Goal: Task Accomplishment & Management: Use online tool/utility

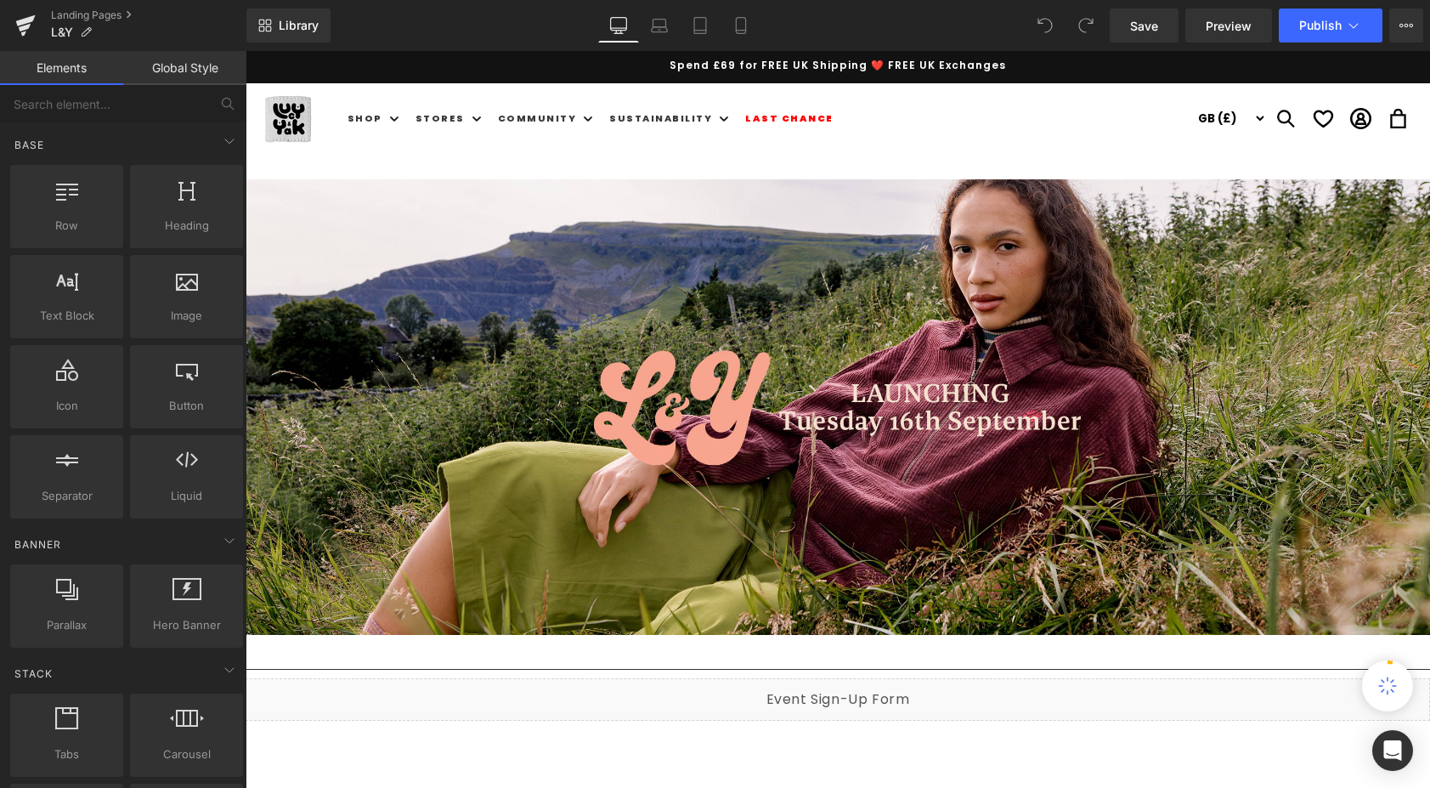
click at [739, 199] on p at bounding box center [838, 211] width 1184 height 25
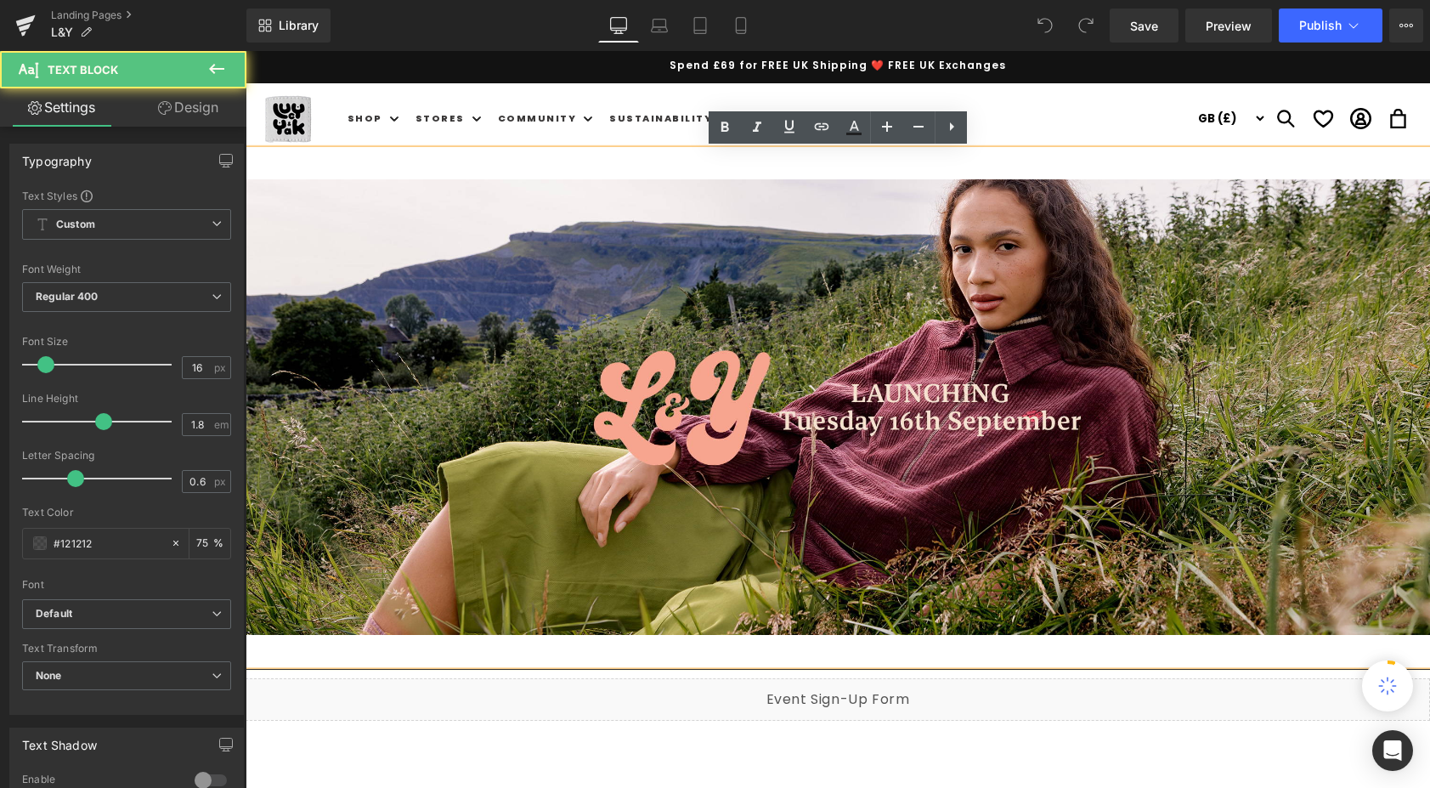
click at [454, 204] on p at bounding box center [838, 211] width 1184 height 25
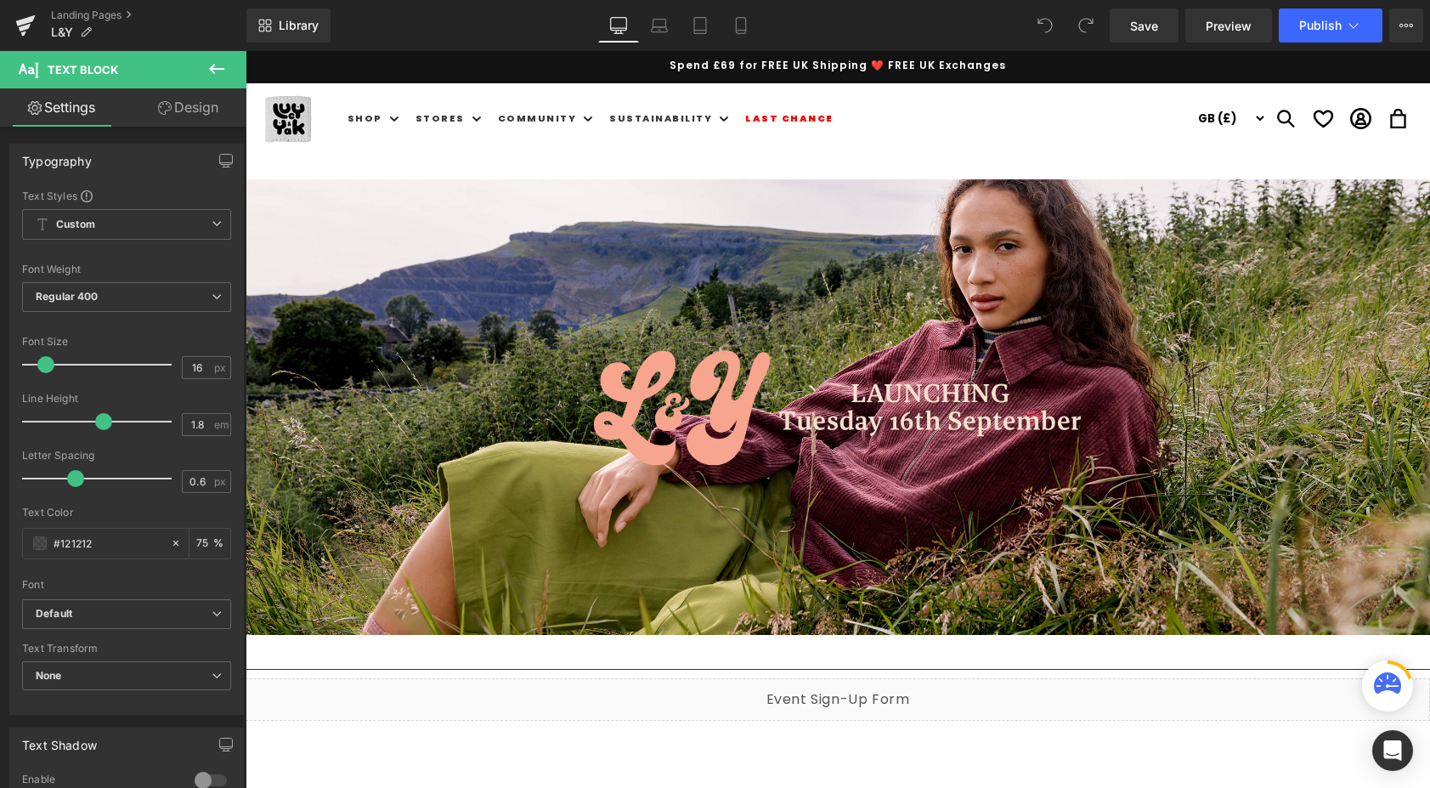
click at [212, 67] on icon at bounding box center [216, 69] width 15 height 10
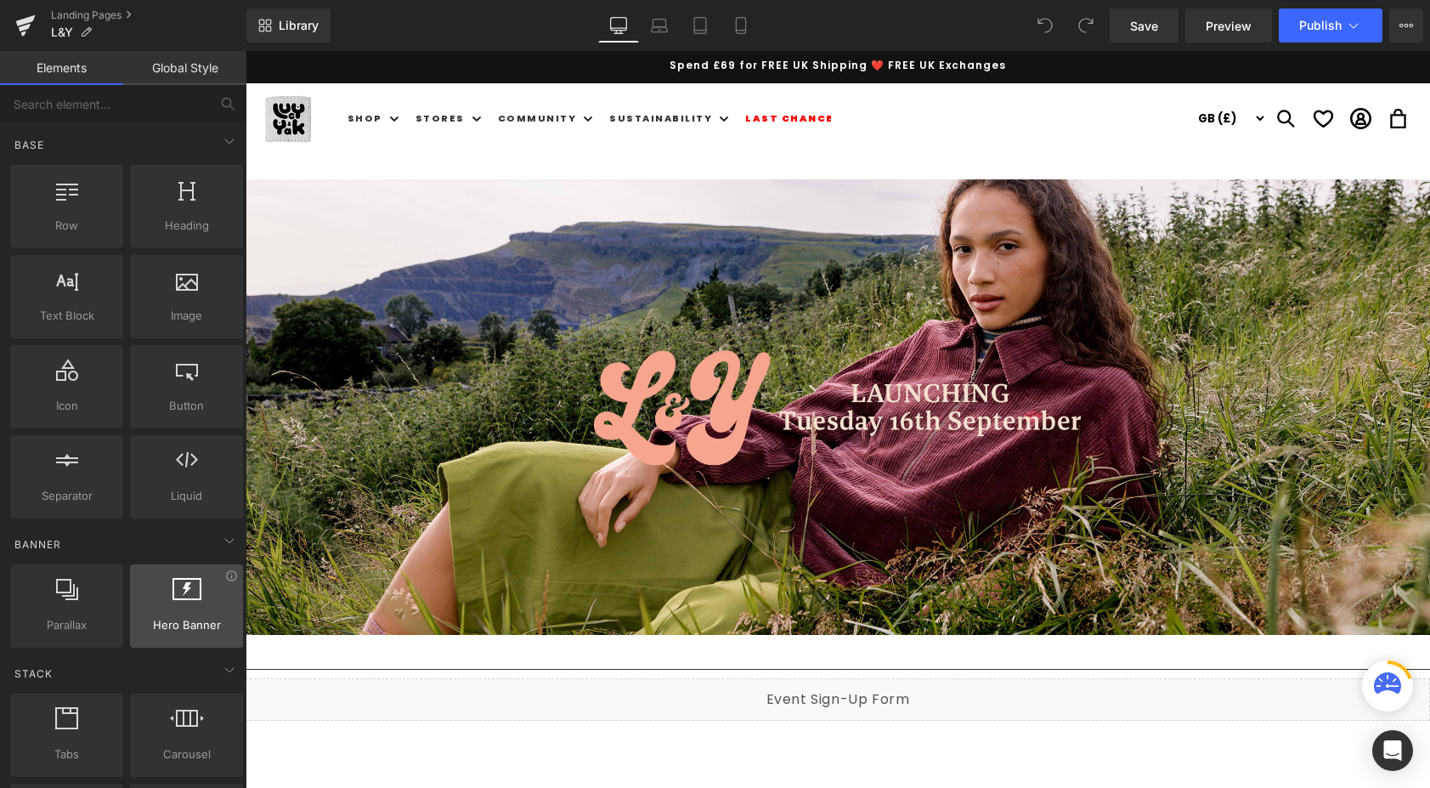
click at [190, 616] on span "Hero Banner" at bounding box center [186, 625] width 103 height 18
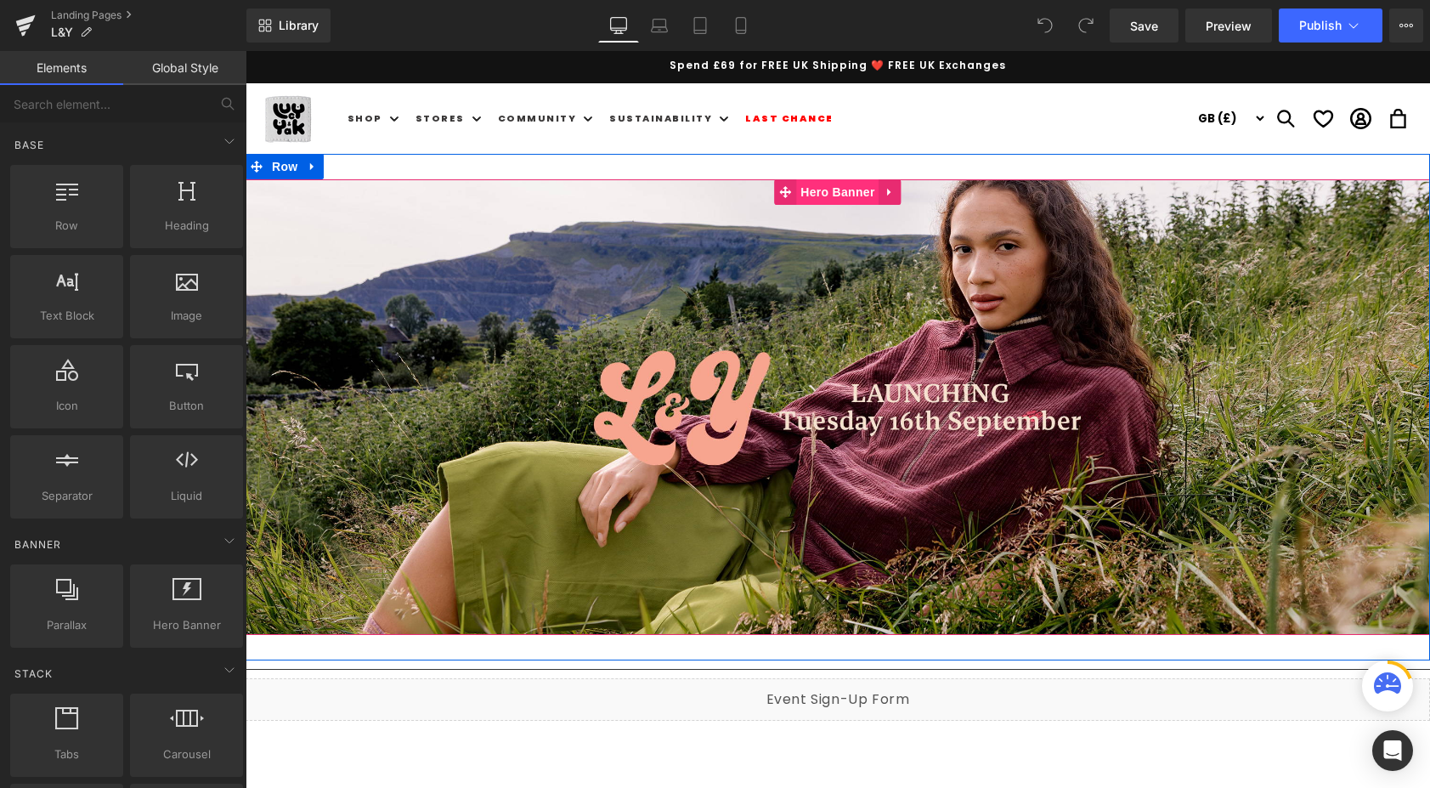
click at [837, 189] on span "Hero Banner" at bounding box center [837, 191] width 82 height 25
click at [887, 190] on icon at bounding box center [888, 193] width 3 height 8
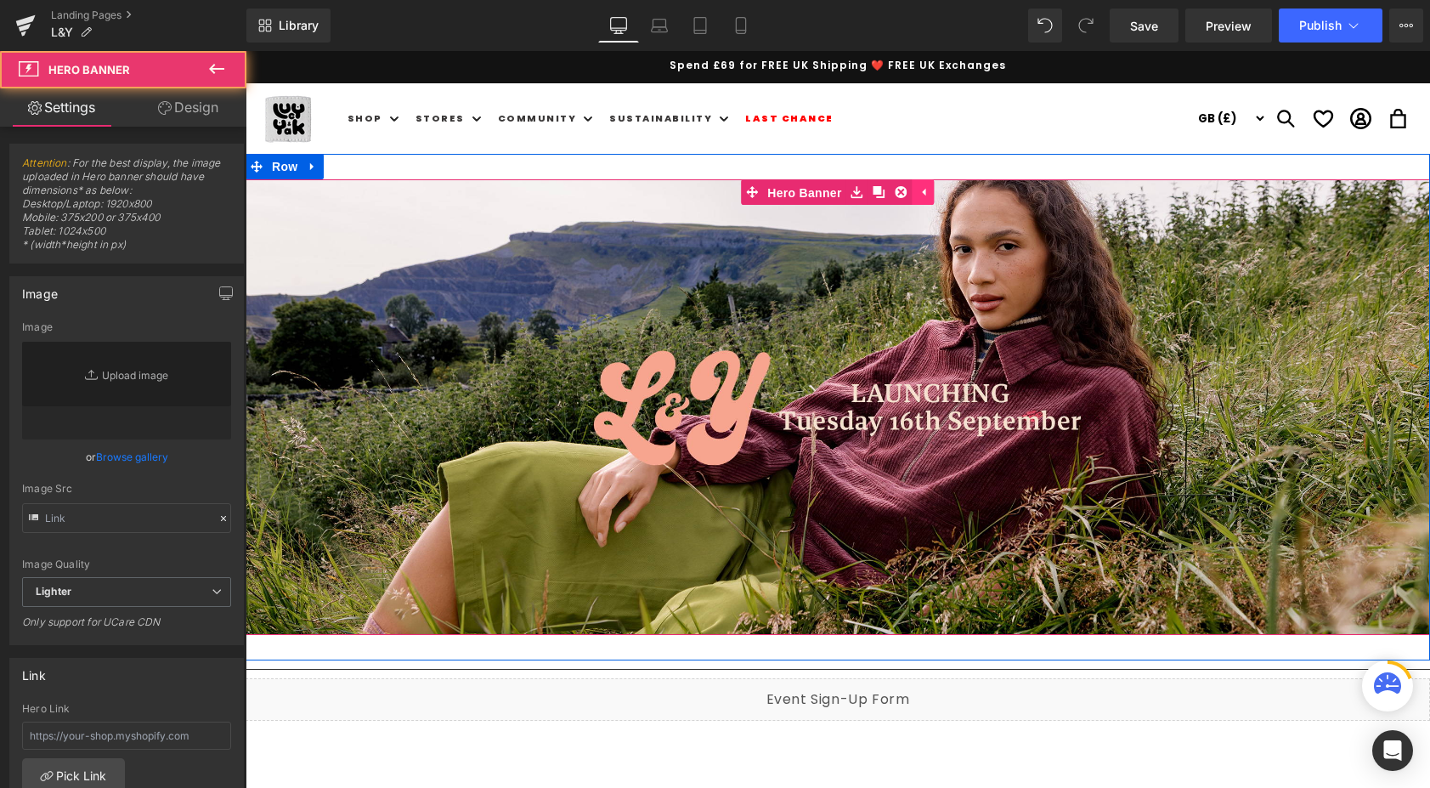
type input "[URL][DOMAIN_NAME]"
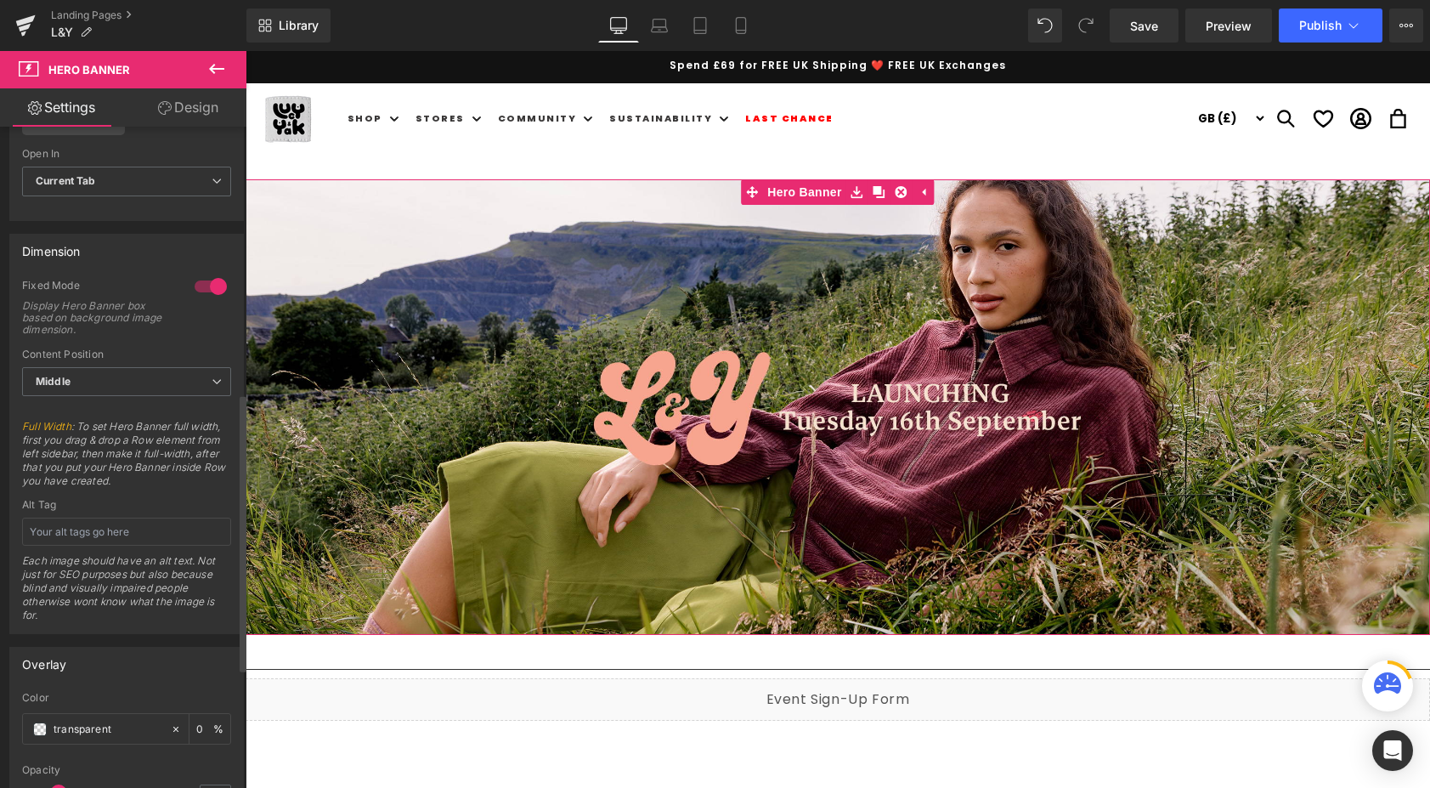
scroll to position [634, 0]
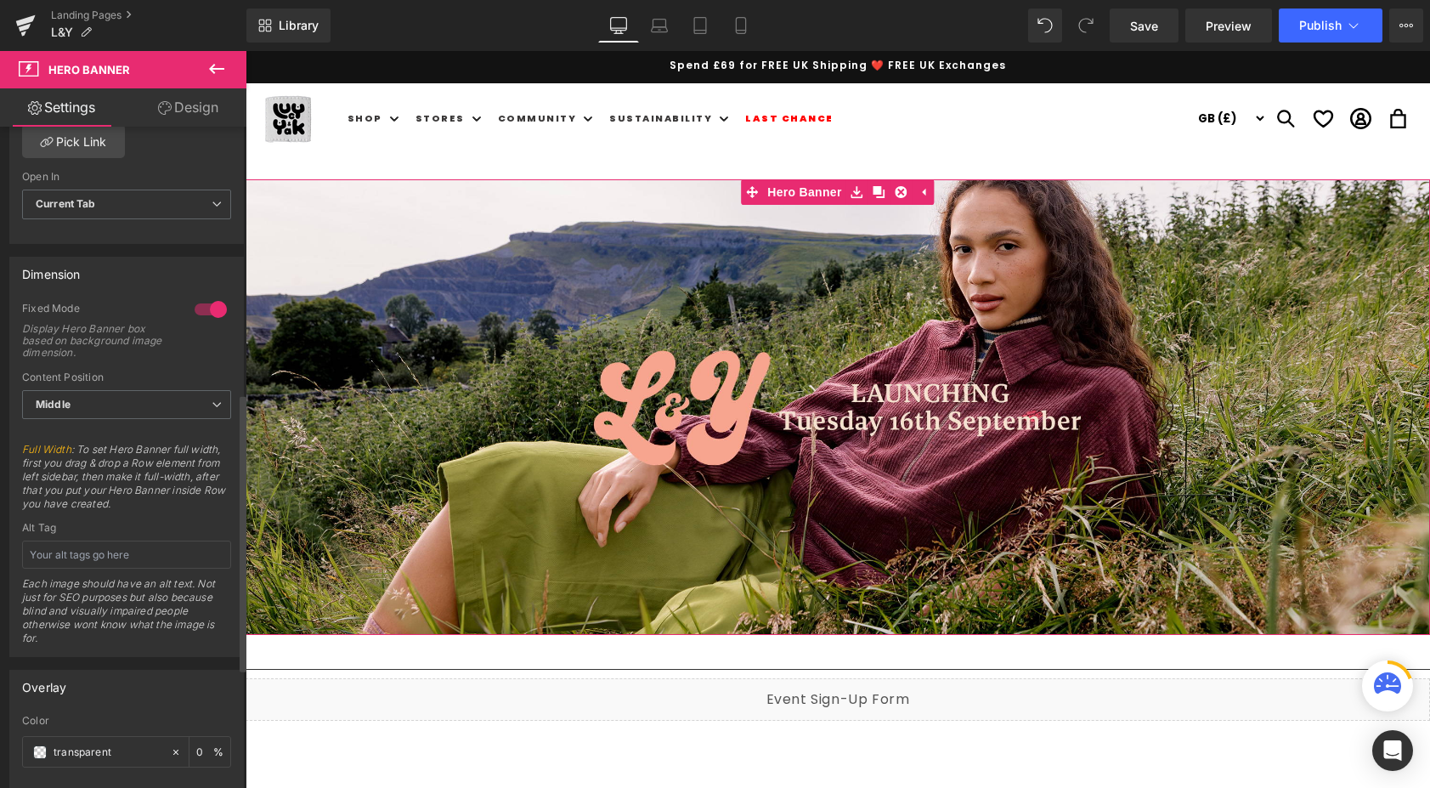
click at [209, 307] on div at bounding box center [210, 309] width 41 height 27
click at [209, 309] on div at bounding box center [210, 309] width 41 height 27
click at [208, 310] on div at bounding box center [210, 309] width 41 height 27
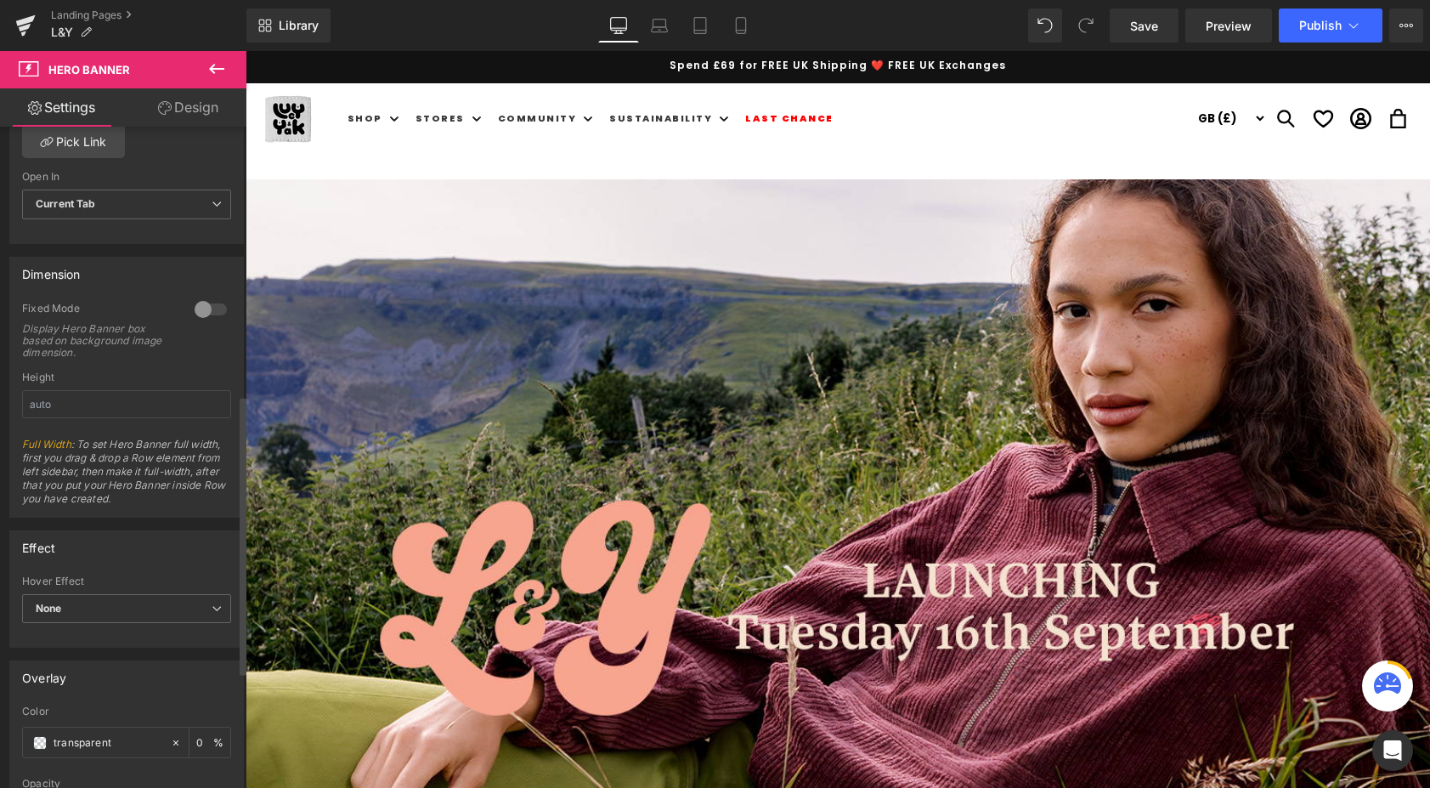
click at [196, 309] on div at bounding box center [210, 309] width 41 height 27
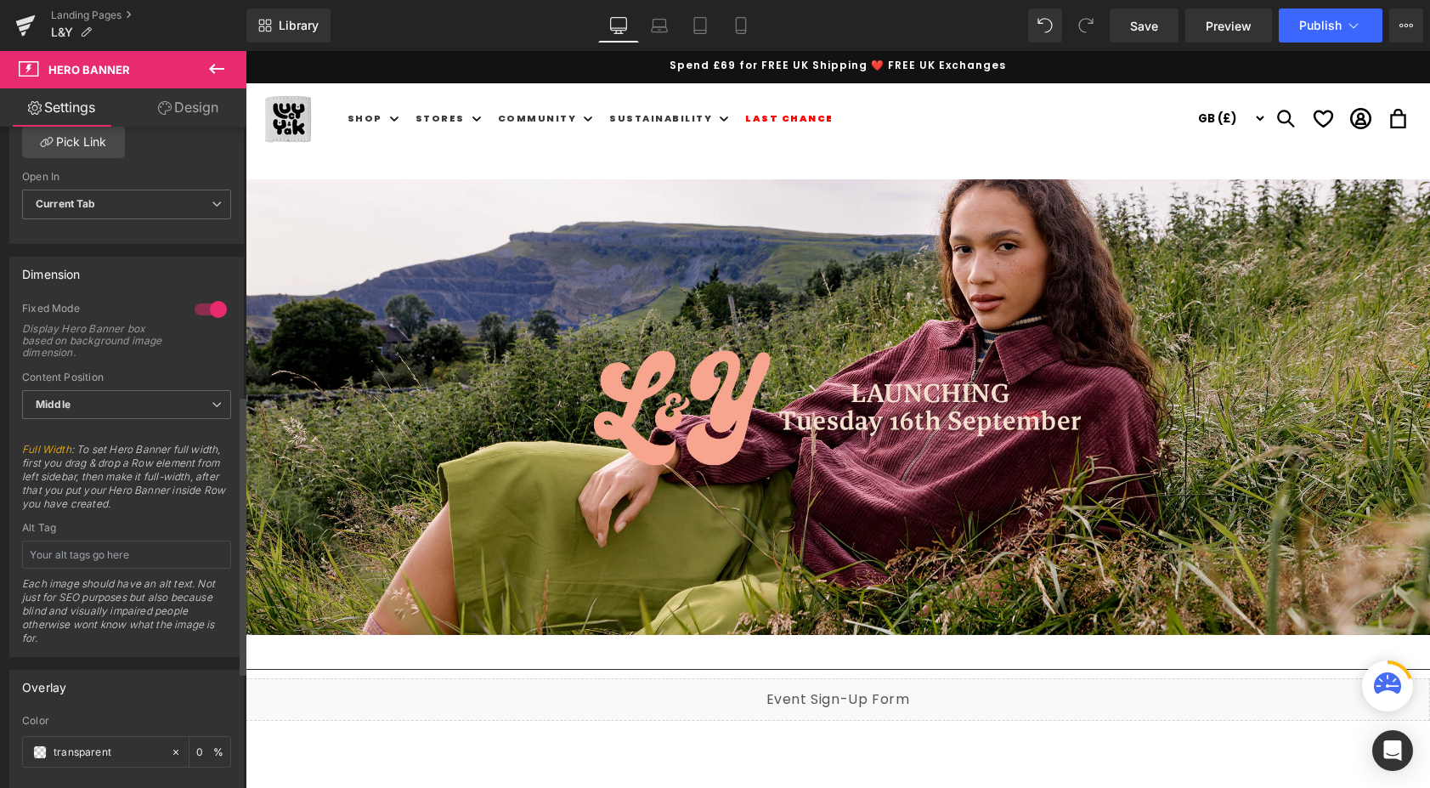
scroll to position [635, 0]
click at [195, 399] on span "Middle" at bounding box center [126, 404] width 209 height 30
click at [176, 430] on li "Top" at bounding box center [123, 433] width 202 height 25
click at [184, 398] on span "Top" at bounding box center [126, 399] width 209 height 30
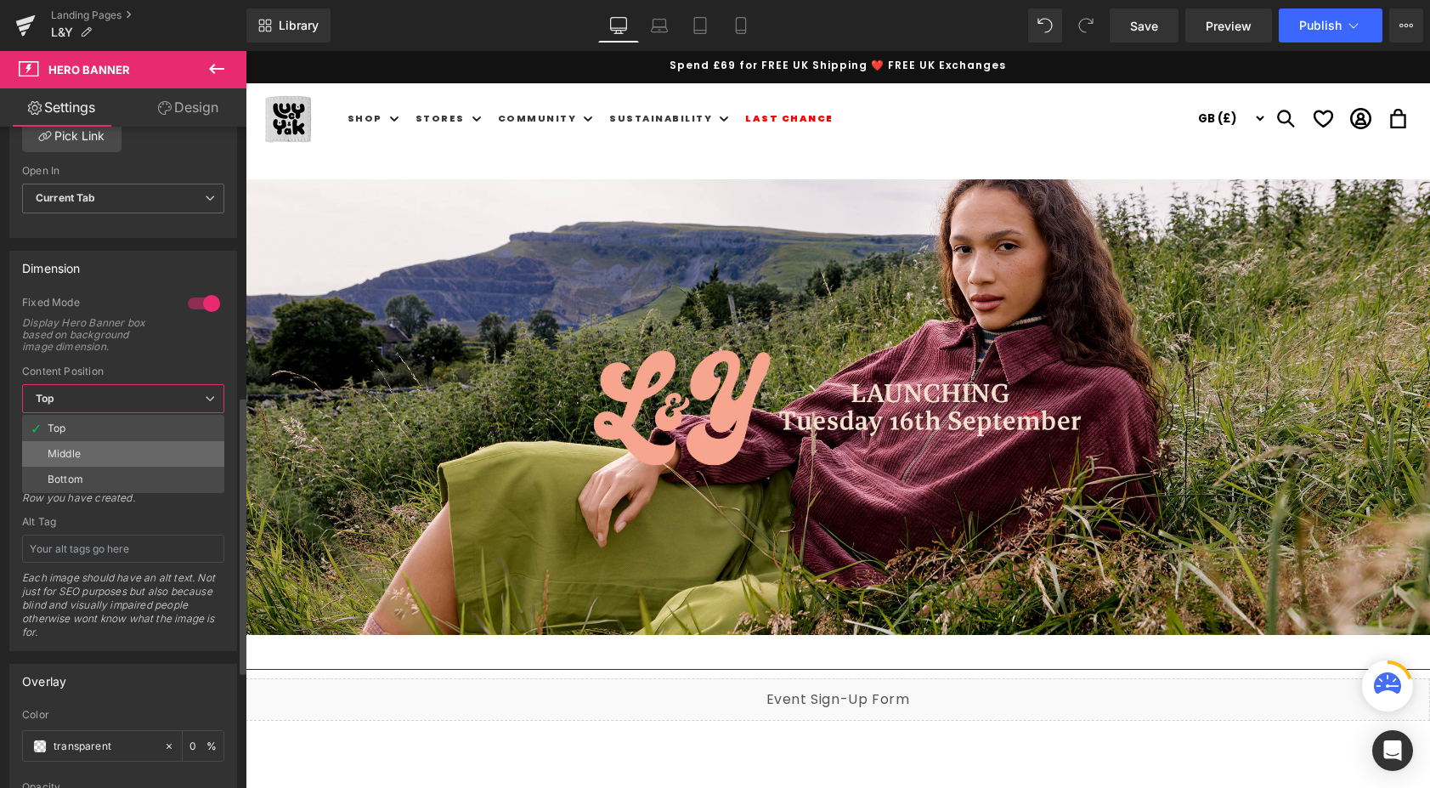
click at [169, 449] on li "Middle" at bounding box center [123, 453] width 202 height 25
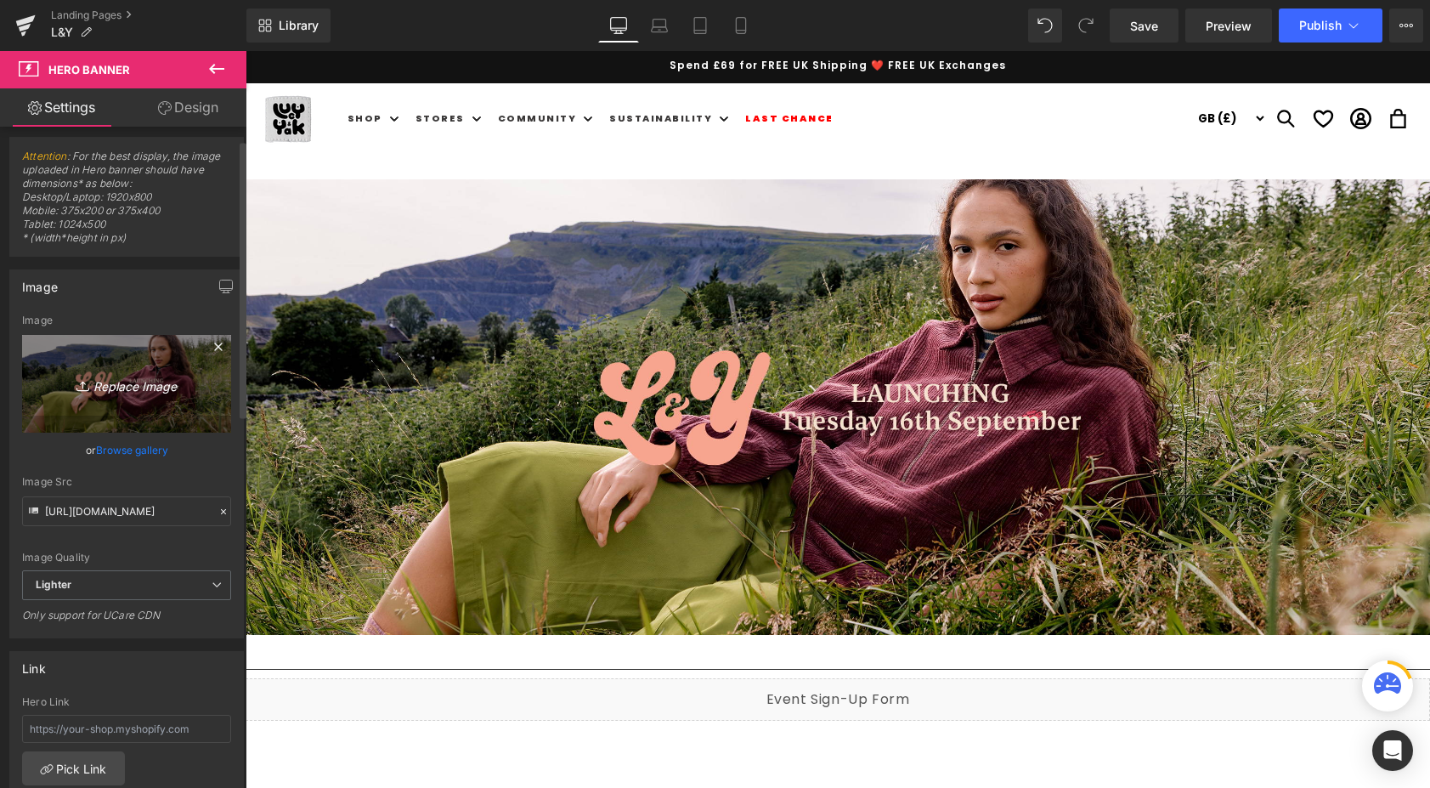
scroll to position [0, 0]
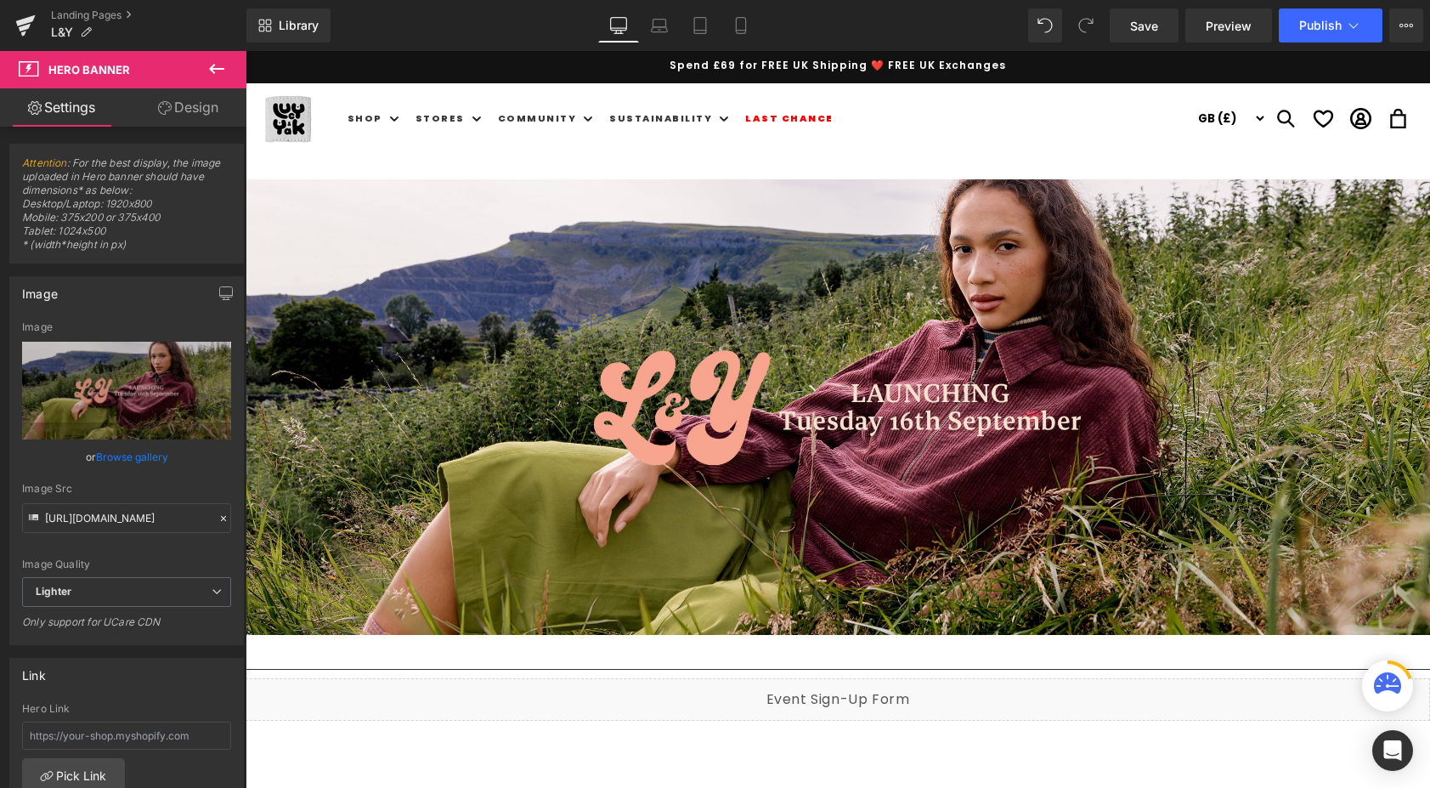
click at [183, 106] on link "Design" at bounding box center [188, 107] width 123 height 38
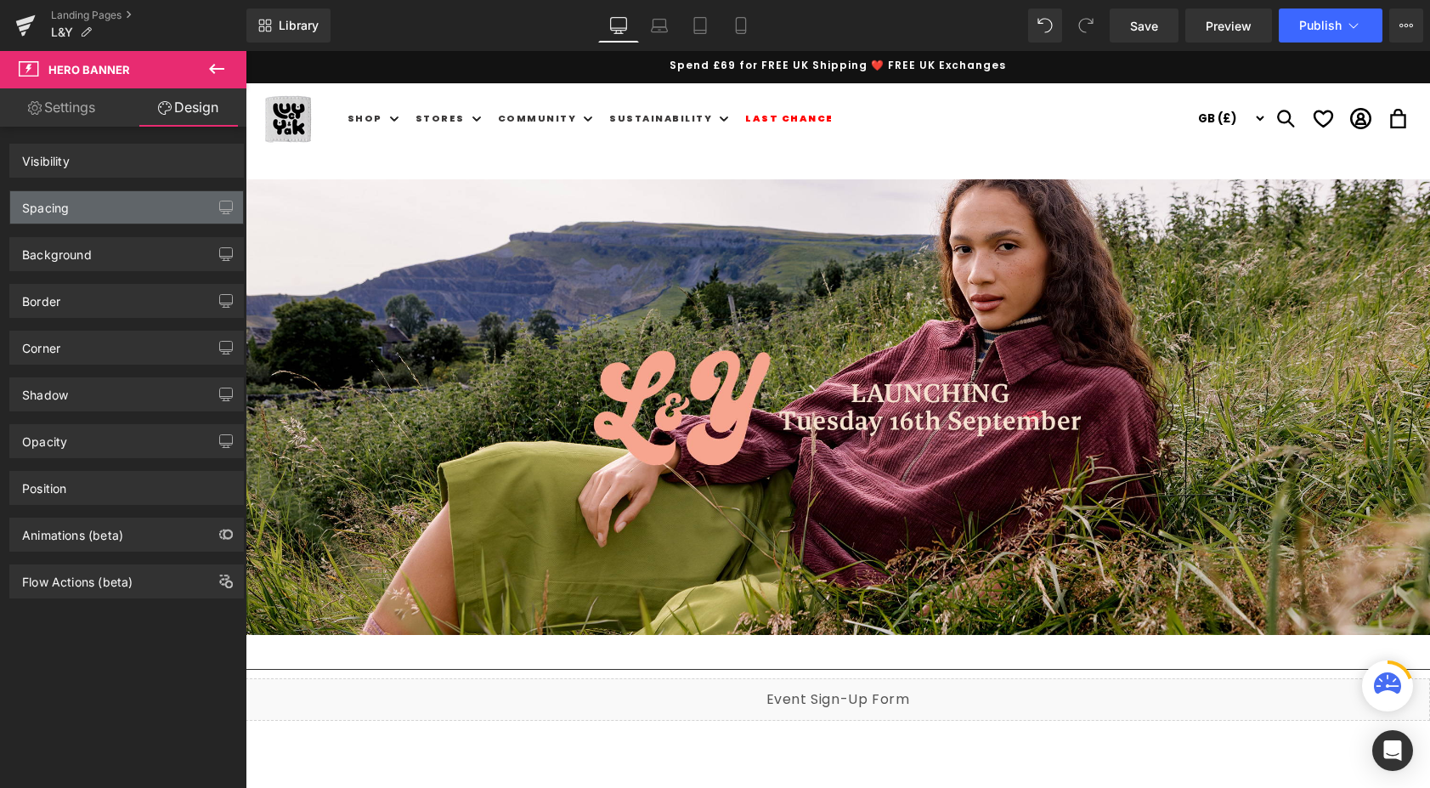
click at [105, 210] on div "Spacing" at bounding box center [126, 207] width 233 height 32
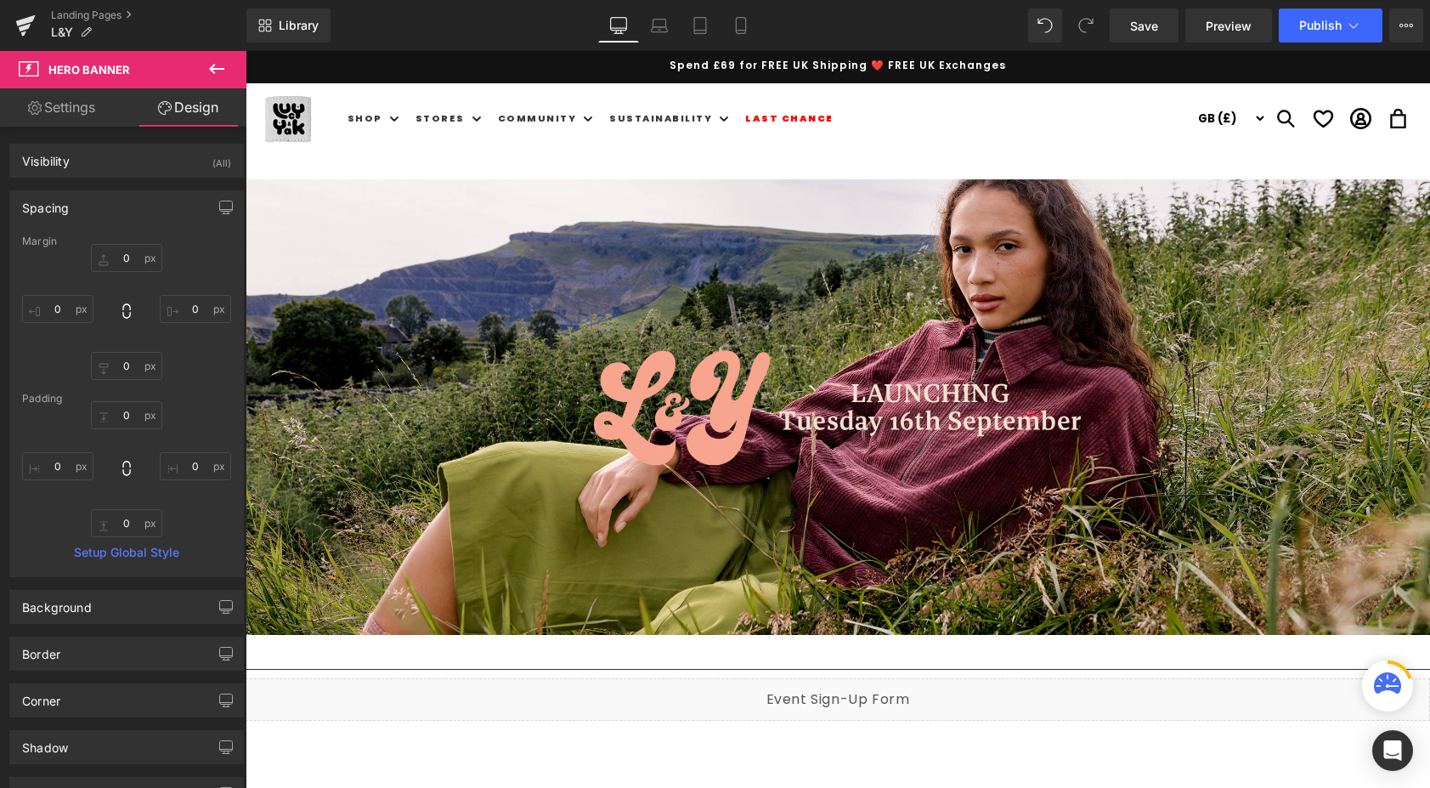
type input "0"
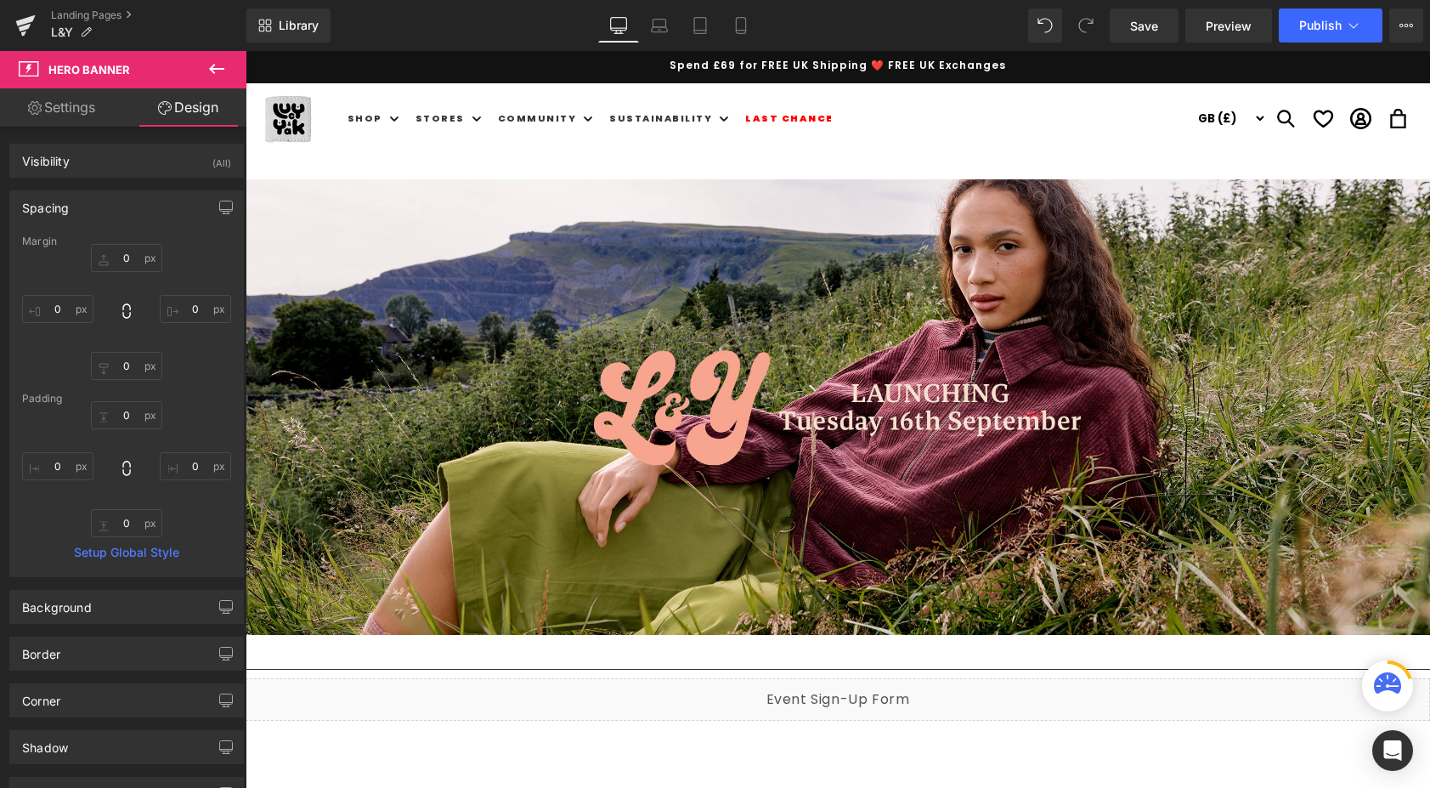
type input "0"
click at [54, 210] on div "Spacing" at bounding box center [45, 203] width 47 height 24
